Goal: Task Accomplishment & Management: Complete application form

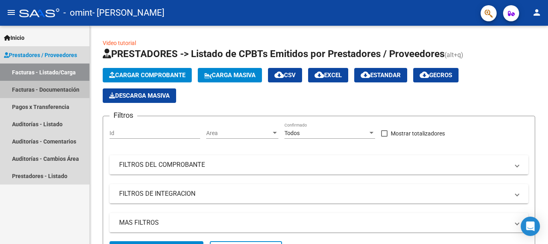
click at [39, 90] on link "Facturas - Documentación" at bounding box center [44, 89] width 89 height 17
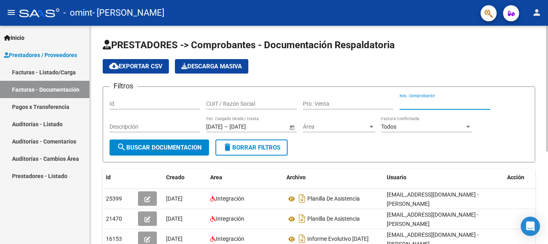
click at [448, 104] on input "Nro. Comprobante" at bounding box center [445, 103] width 91 height 7
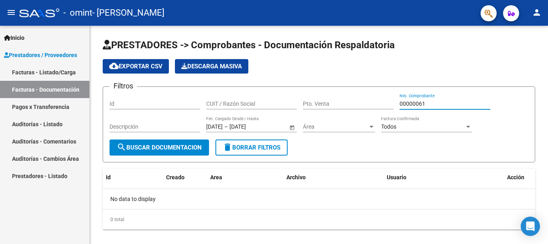
type input "0000006"
click at [39, 57] on span "Prestadores / Proveedores" at bounding box center [40, 55] width 73 height 9
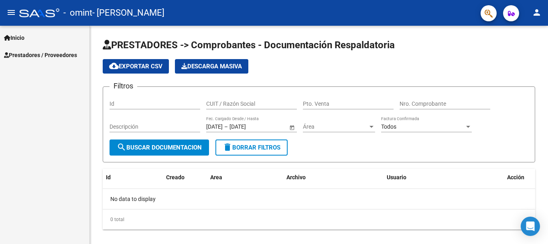
click at [37, 69] on div "Inicio Instructivos Contacto OS Prestadores / Proveedores Facturas - Listado/Ca…" at bounding box center [44, 135] width 89 height 218
click at [38, 52] on span "Prestadores / Proveedores" at bounding box center [40, 55] width 73 height 9
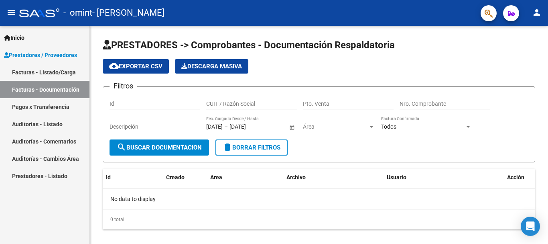
click at [38, 74] on link "Facturas - Listado/Carga" at bounding box center [44, 71] width 89 height 17
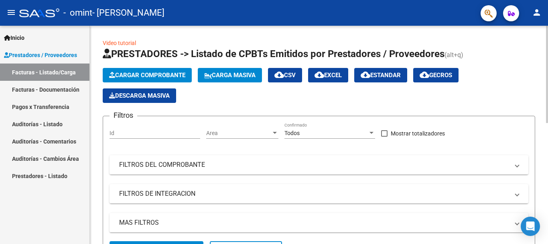
click at [154, 69] on button "Cargar Comprobante" at bounding box center [147, 75] width 89 height 14
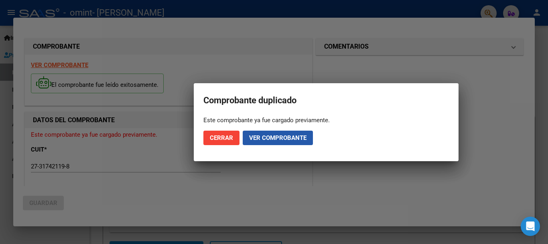
click at [300, 136] on span "Ver comprobante" at bounding box center [277, 137] width 57 height 7
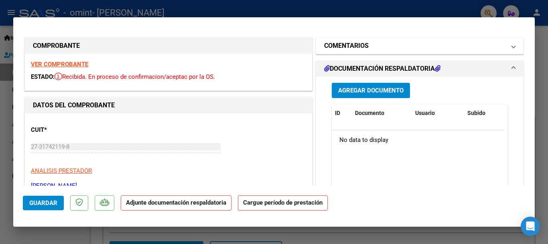
click at [505, 45] on span "COMENTARIOS" at bounding box center [418, 46] width 188 height 10
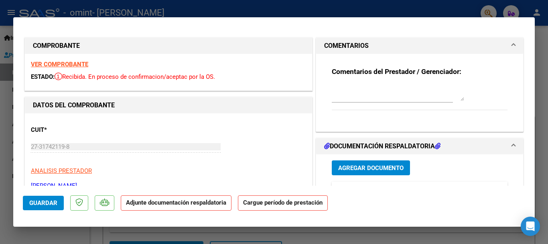
click at [505, 45] on span "COMENTARIOS" at bounding box center [418, 46] width 188 height 10
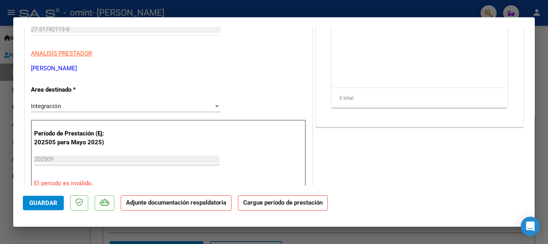
scroll to position [160, 0]
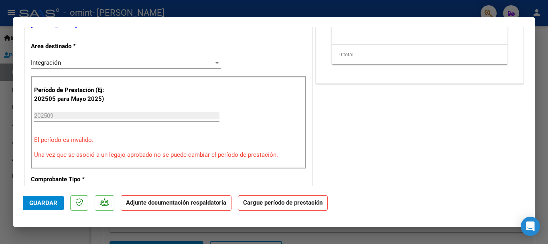
click at [171, 206] on p "Adjunte documentación respaldatoria" at bounding box center [176, 203] width 111 height 16
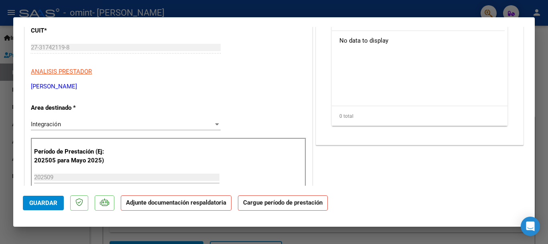
scroll to position [0, 0]
